Goal: Ask a question

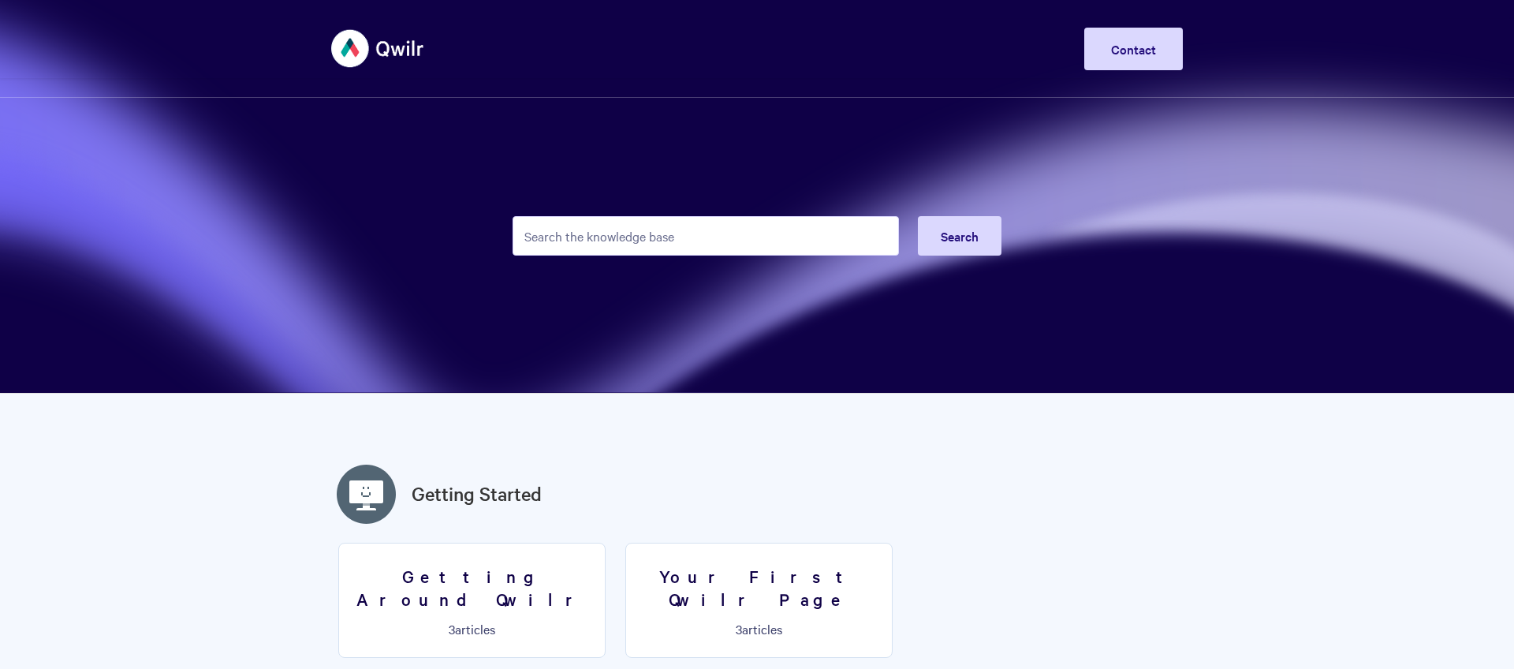
click at [614, 244] on input "Search the knowledge base" at bounding box center [706, 235] width 386 height 39
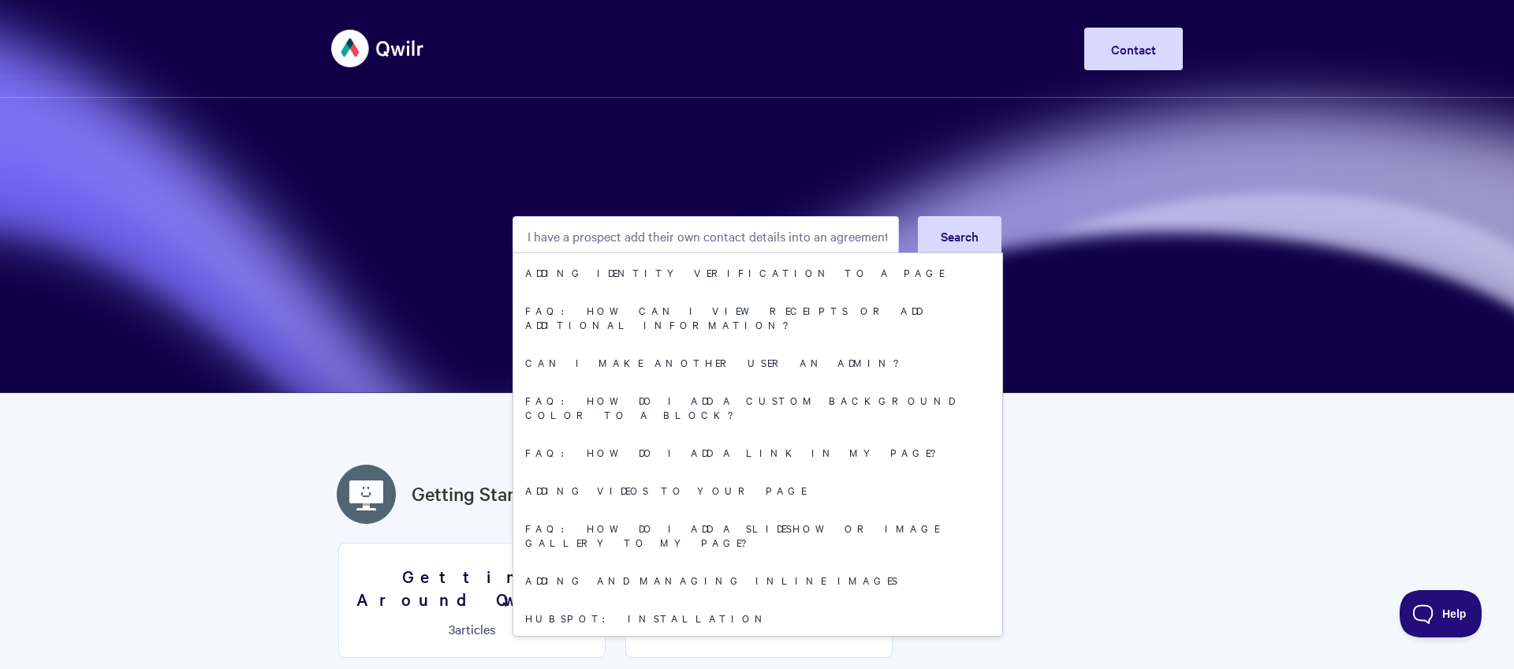
scroll to position [0, 26]
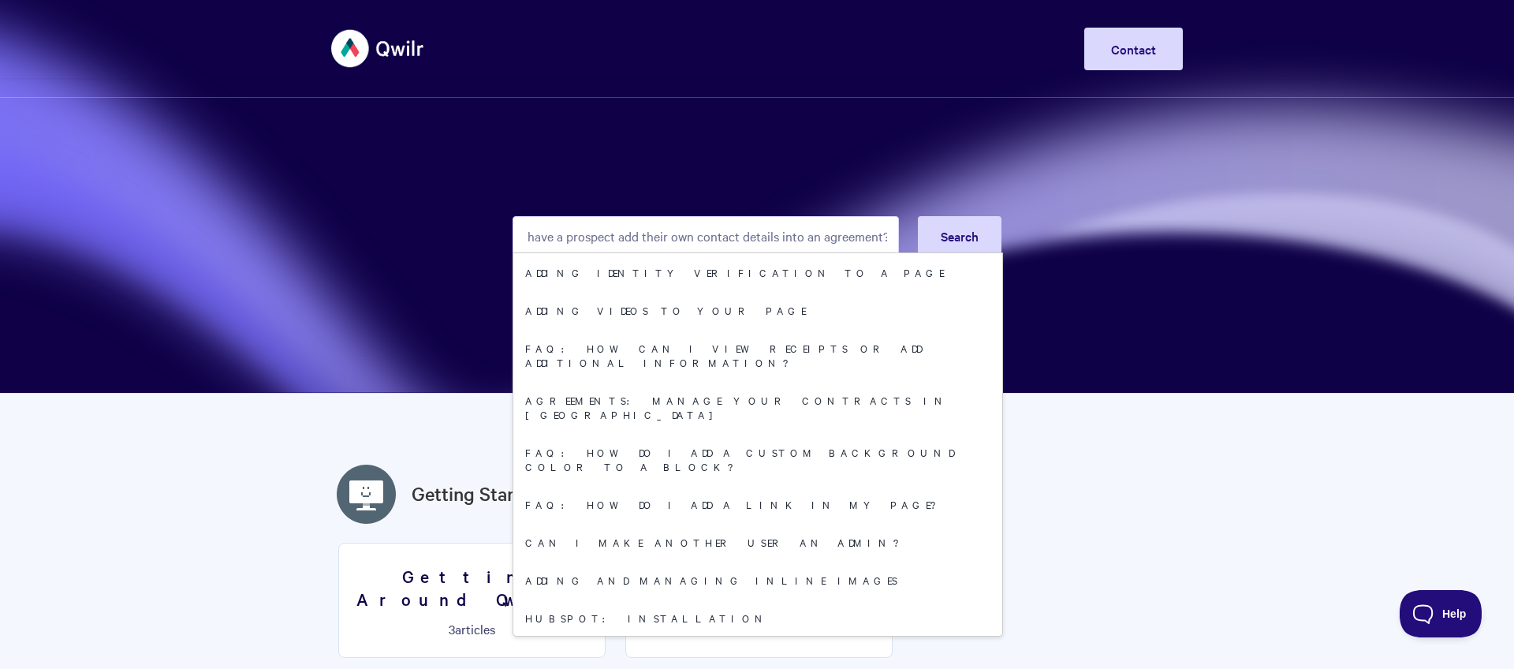
type input "can I have a prospect add their own contact details into an agreement?"
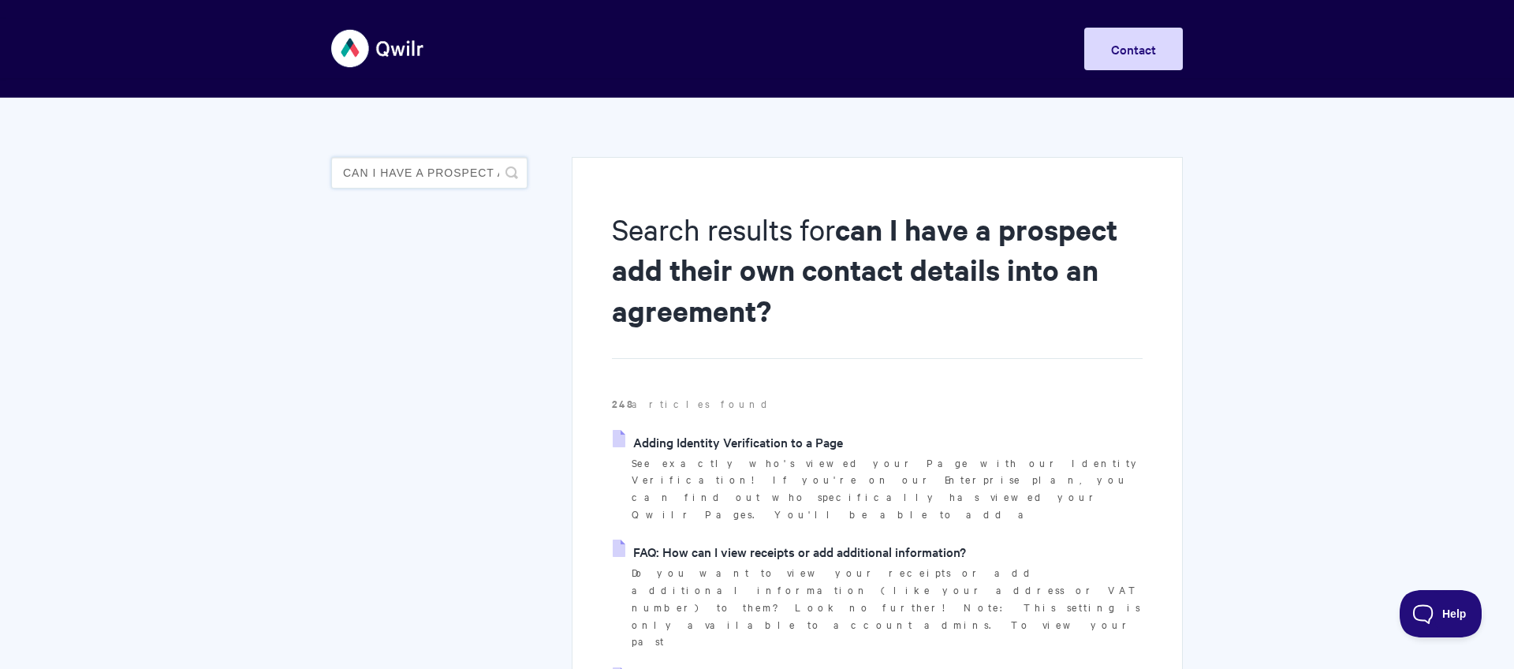
click at [449, 172] on input "can I have a prospect add their own contact details into an agreement?" at bounding box center [429, 173] width 196 height 32
click at [448, 171] on input "can I have a prospect add their own contact details into an agreement?" at bounding box center [429, 173] width 196 height 32
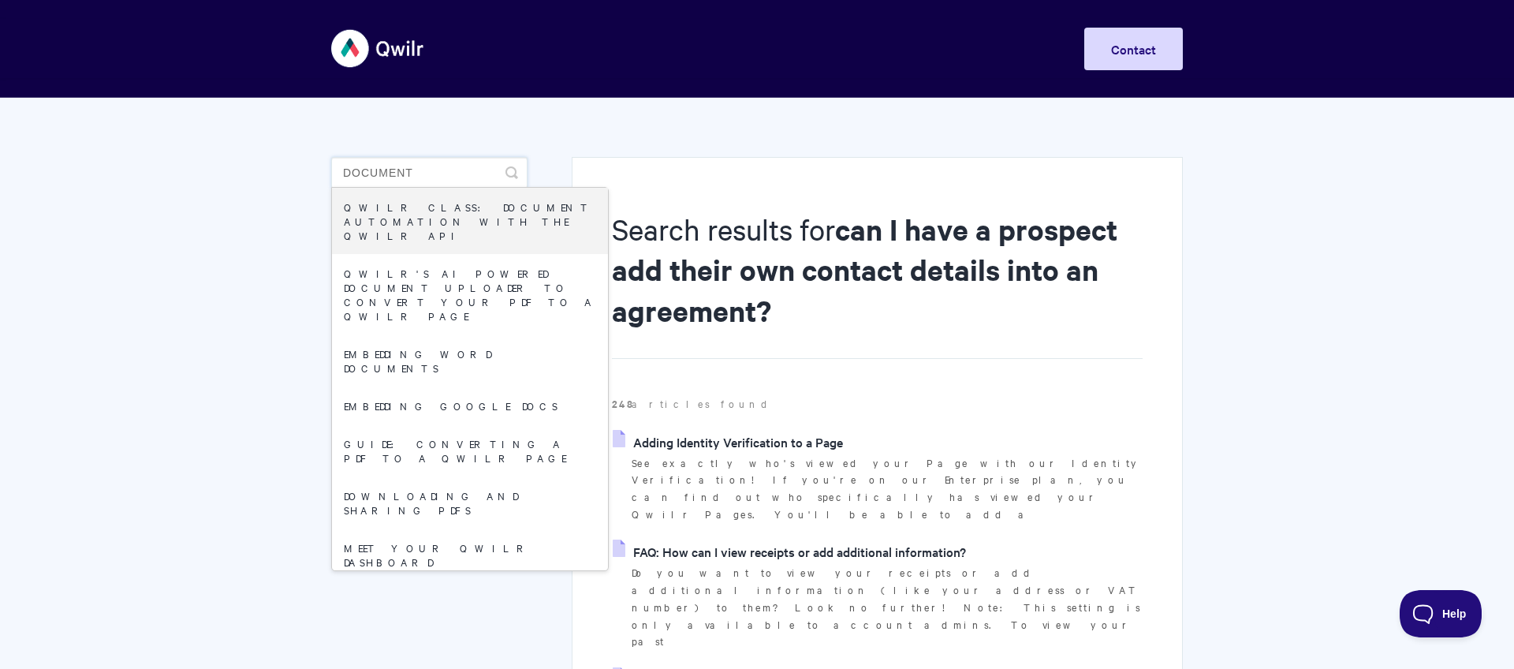
drag, startPoint x: 392, startPoint y: 165, endPoint x: 352, endPoint y: 158, distance: 39.9
click at [352, 158] on input "document" at bounding box center [429, 173] width 196 height 32
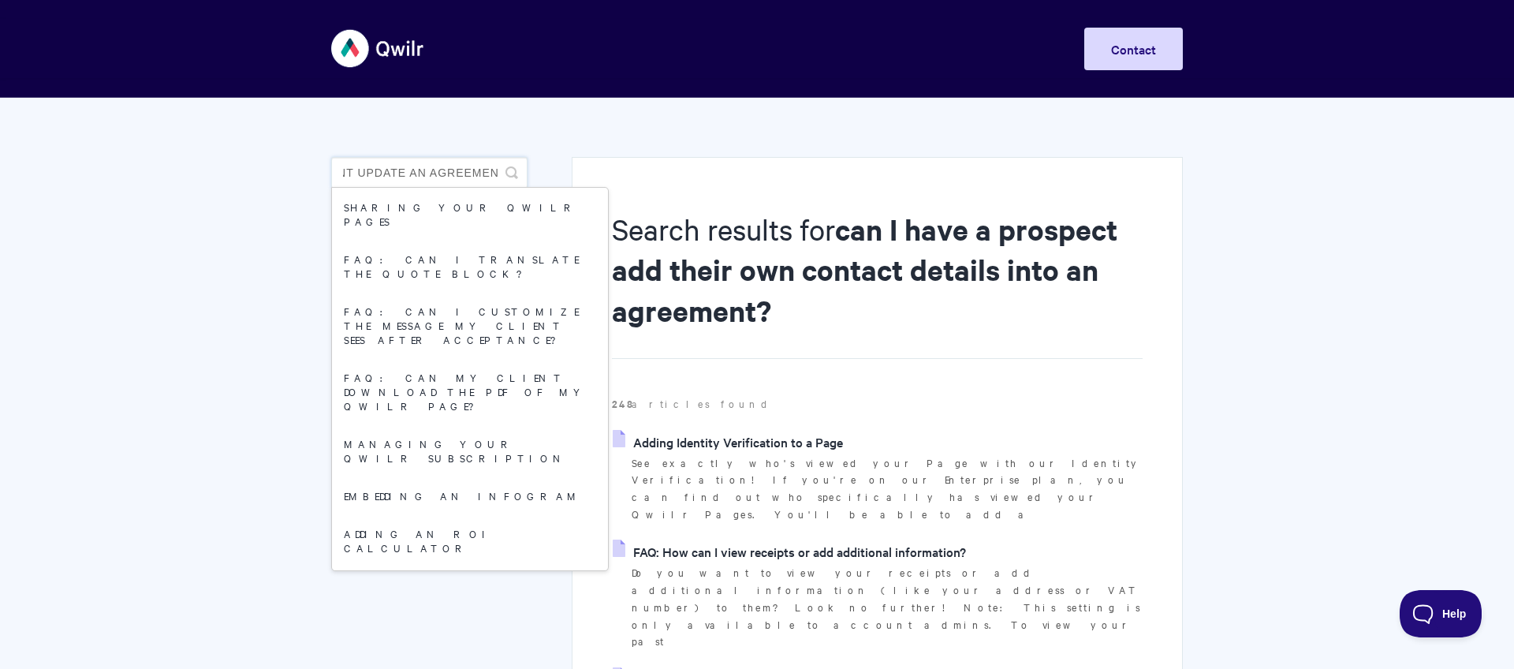
scroll to position [0, 40]
type input "client update an agreement"
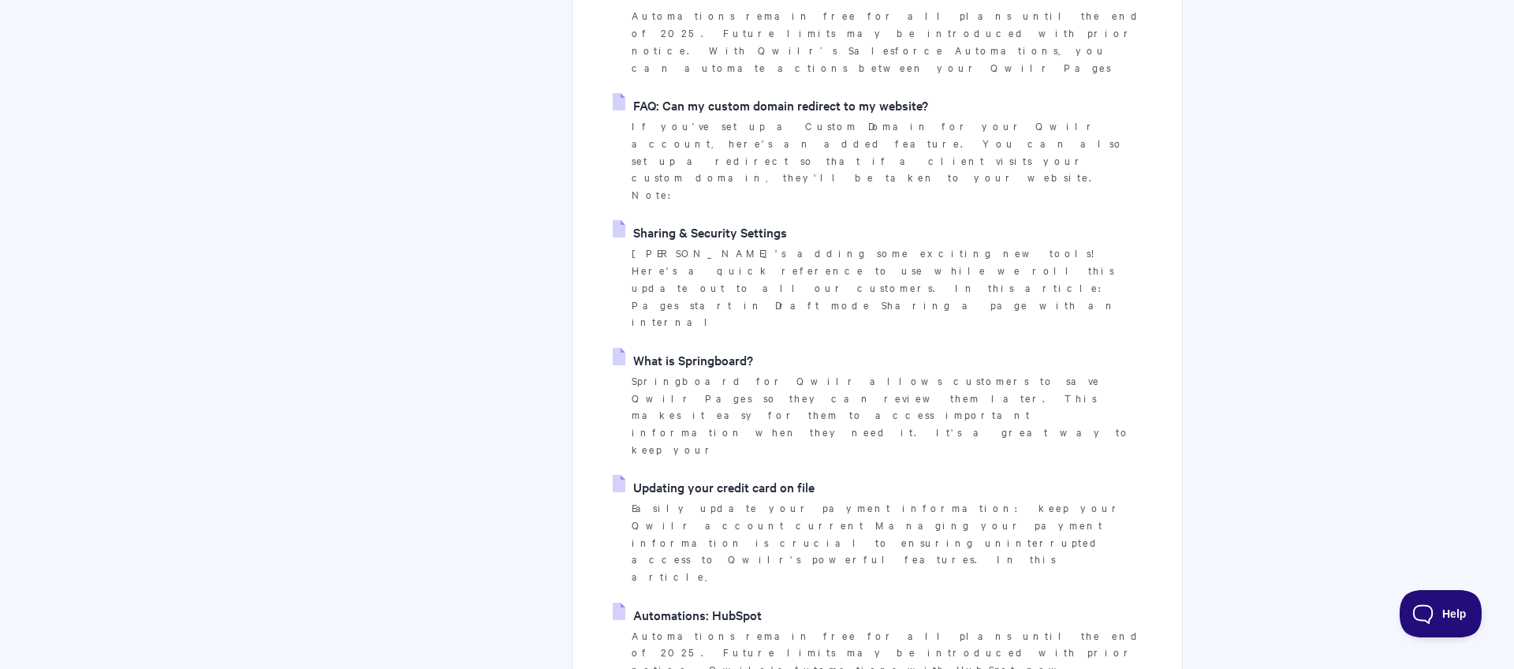
scroll to position [2763, 0]
